Goal: Find specific page/section: Find specific page/section

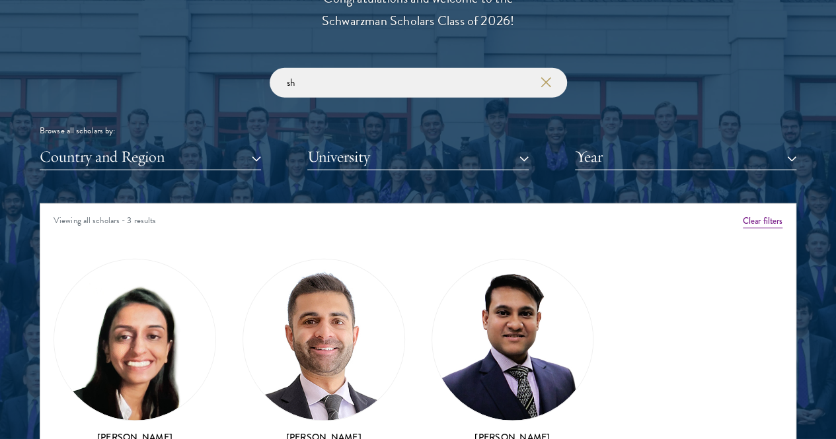
type input "s"
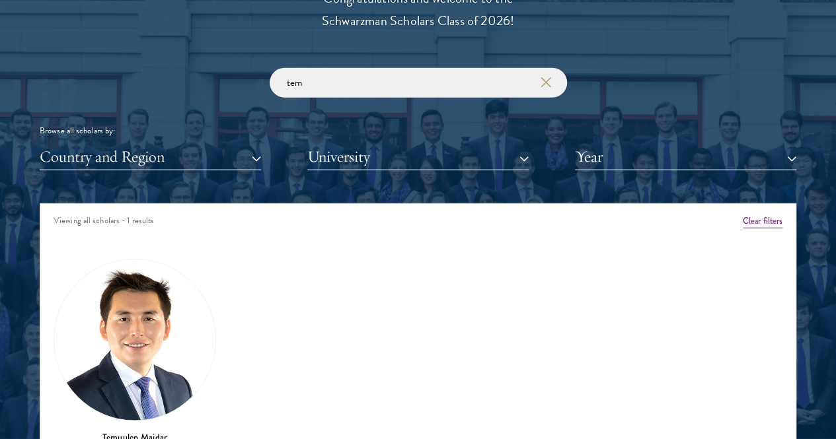
type input "tem"
click at [413, 68] on input "tem" at bounding box center [418, 83] width 297 height 30
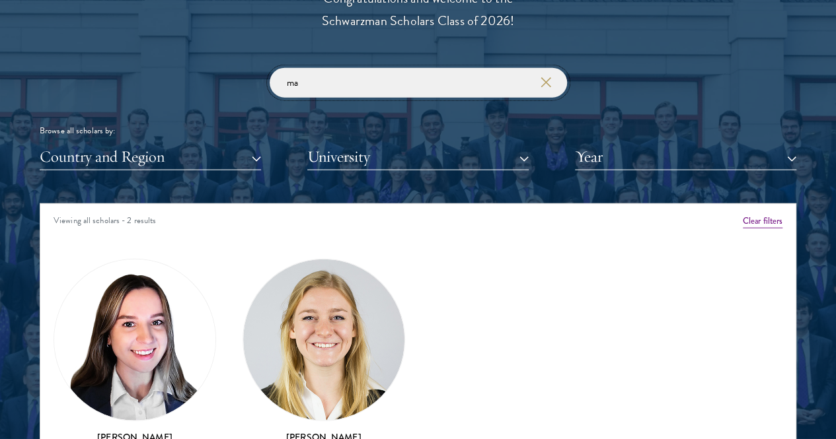
type input "m"
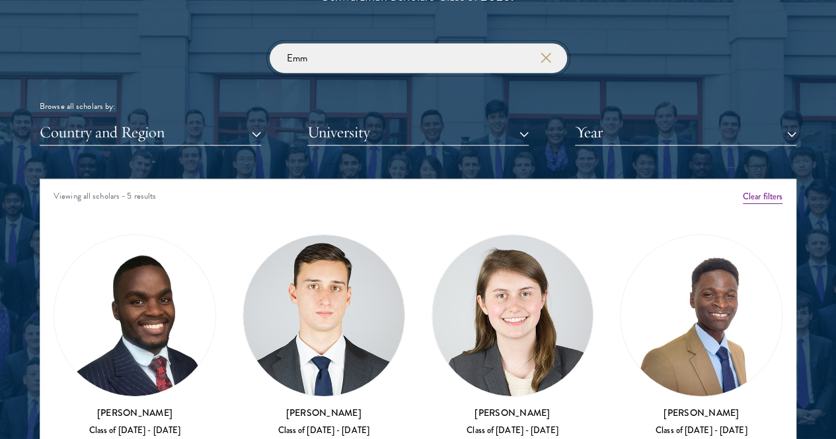
scroll to position [1545, 0]
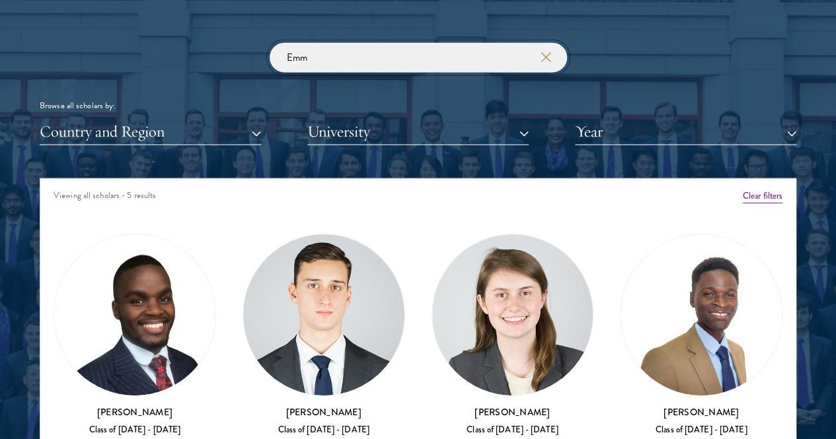
type input "Emm"
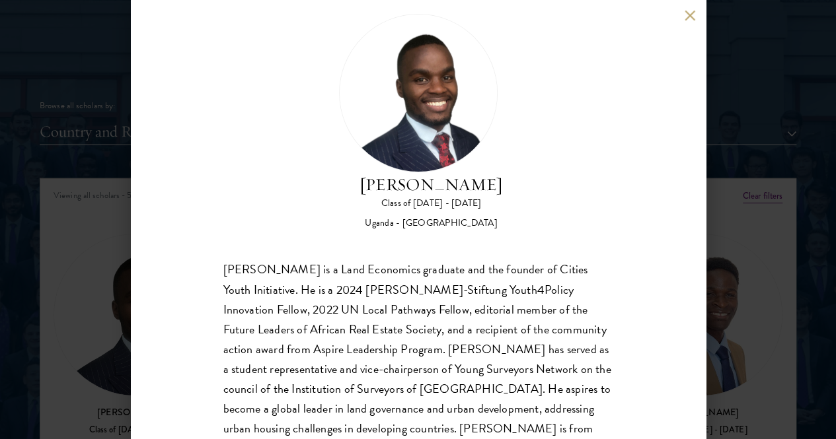
scroll to position [26, 0]
